Goal: Use online tool/utility: Utilize a website feature to perform a specific function

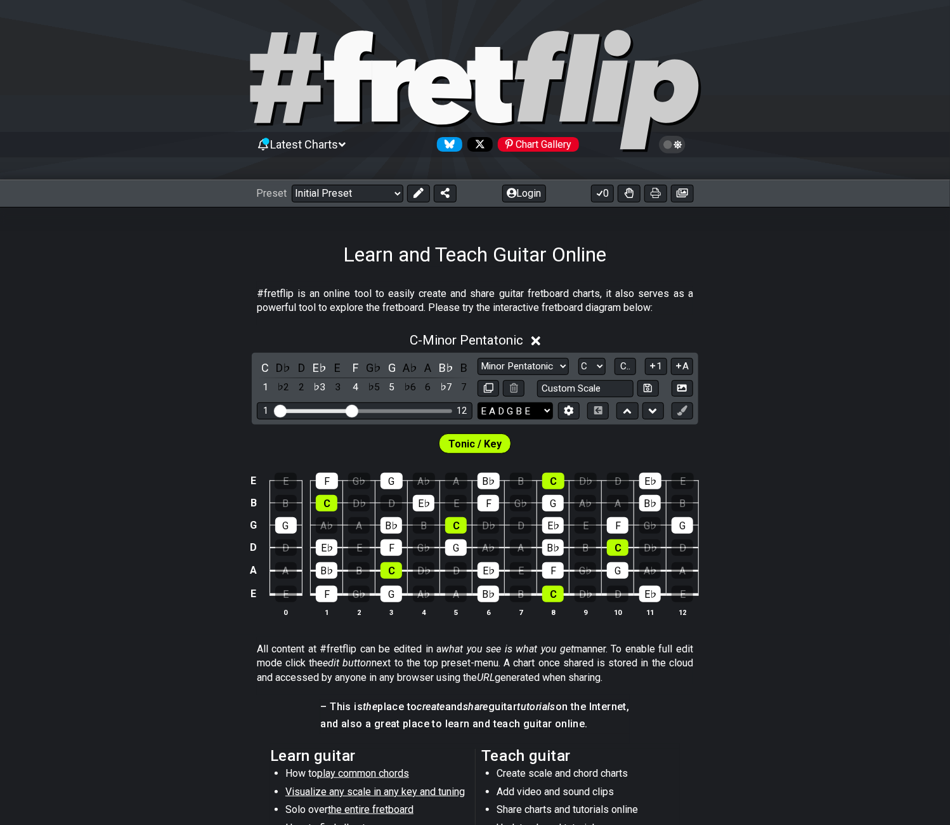
click at [536, 407] on select "E A D G B E E A D G B E E A D G B E B E A D F♯ B A D G C E A D A D G B E E♭ A♭ …" at bounding box center [515, 410] width 75 height 17
click at [544, 407] on select "E A D G B E E A D G B E E A D G B E B E A D F♯ B A D G C E A D A D G B E E♭ A♭ …" at bounding box center [515, 410] width 75 height 17
click at [571, 386] on input "text" at bounding box center [585, 388] width 96 height 17
type input "Custom Scale"
drag, startPoint x: 751, startPoint y: 385, endPoint x: 713, endPoint y: 385, distance: 38.1
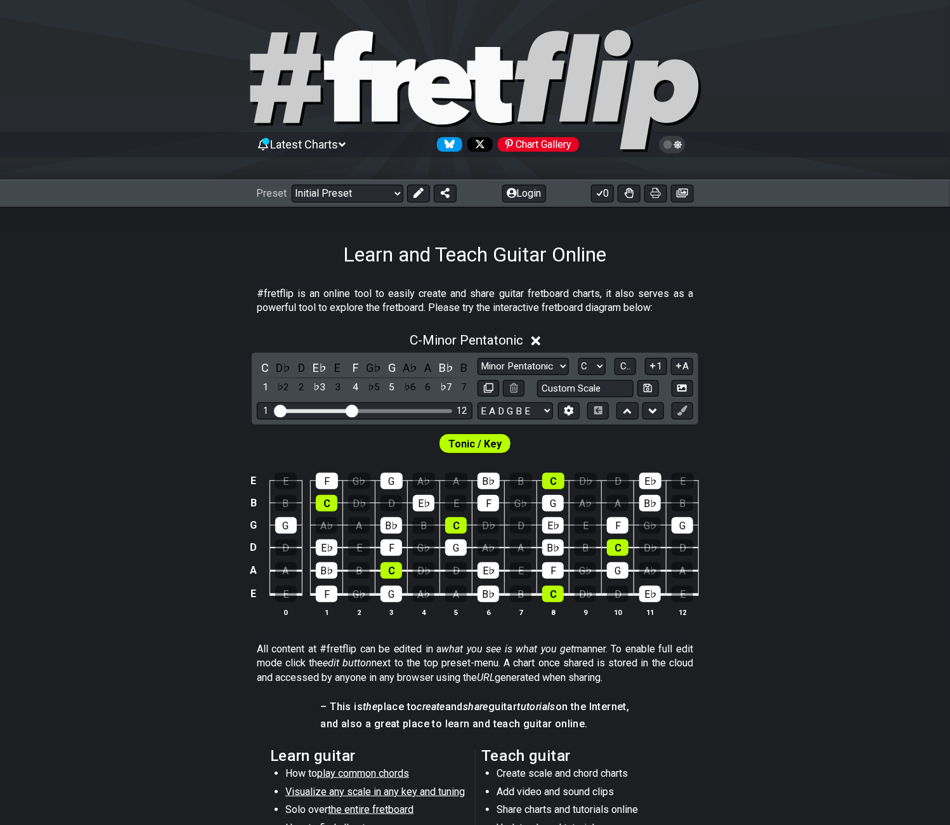
click at [747, 385] on div "C - Minor Pentatonic C D♭ D E♭ E F G♭ G A♭ A B♭ B 1 ♭2 2 ♭3 3 4 ♭5 5 ♭6 6 ♭7 7 …" at bounding box center [475, 480] width 950 height 310
click at [547, 409] on select "E A D G B E E A D G B E E A D G B E B E A D F♯ B A D G C E A D A D G B E E♭ A♭ …" at bounding box center [515, 410] width 75 height 17
click at [811, 450] on div "Tonic / Key" at bounding box center [475, 440] width 950 height 32
click at [563, 407] on button at bounding box center [569, 410] width 22 height 17
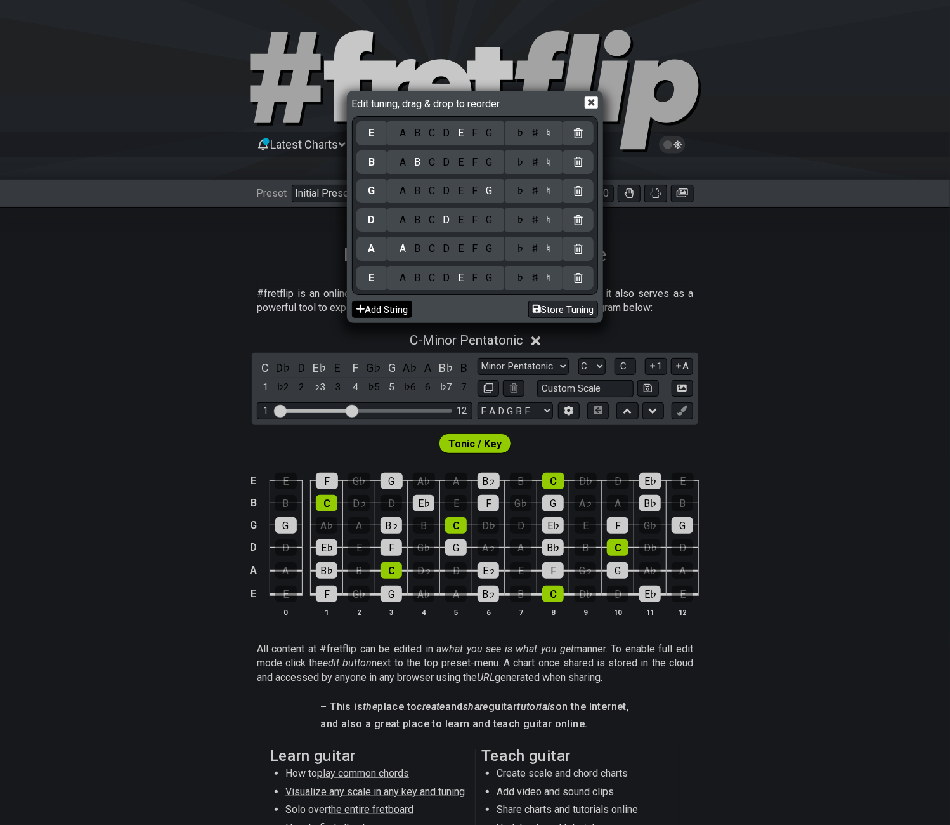
click at [400, 309] on button "Add String" at bounding box center [382, 309] width 60 height 17
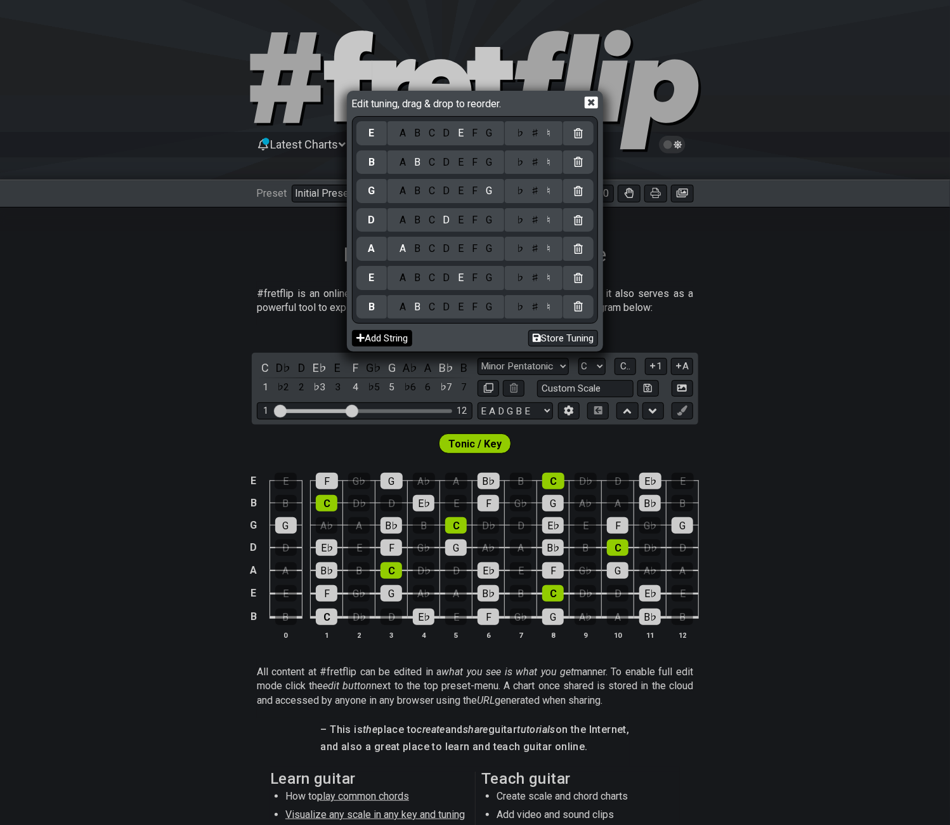
click at [402, 342] on button "Add String" at bounding box center [382, 338] width 60 height 17
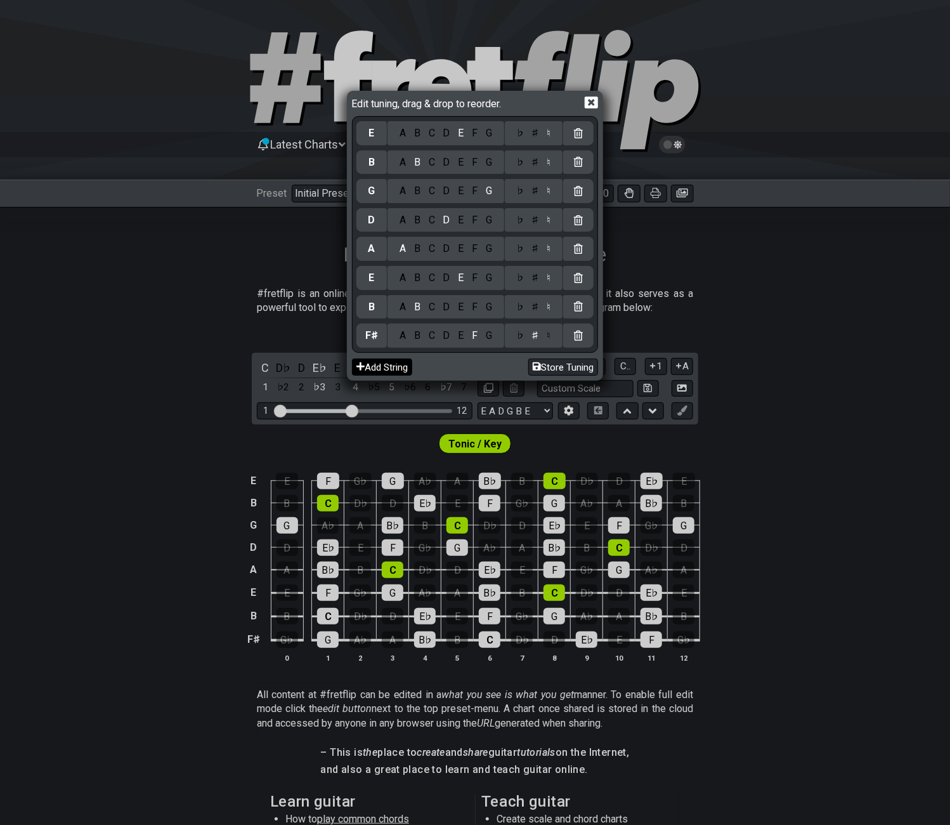
click at [402, 368] on button "Add String" at bounding box center [382, 366] width 60 height 17
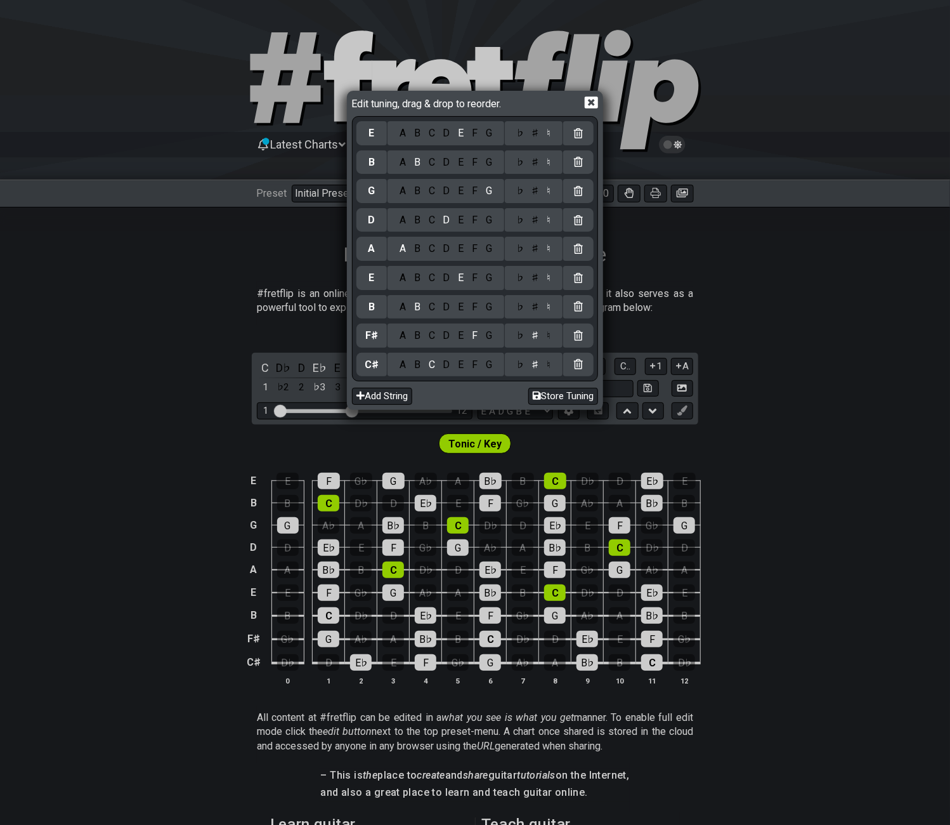
click at [868, 392] on div "Edit tuning, drag & drop to reorder. E A B C D E F G ♭ ♯ ♮ B A B C D E F G ♭ ♯ …" at bounding box center [475, 412] width 950 height 825
click at [589, 101] on icon at bounding box center [591, 102] width 13 height 13
